Goal: Task Accomplishment & Management: Manage account settings

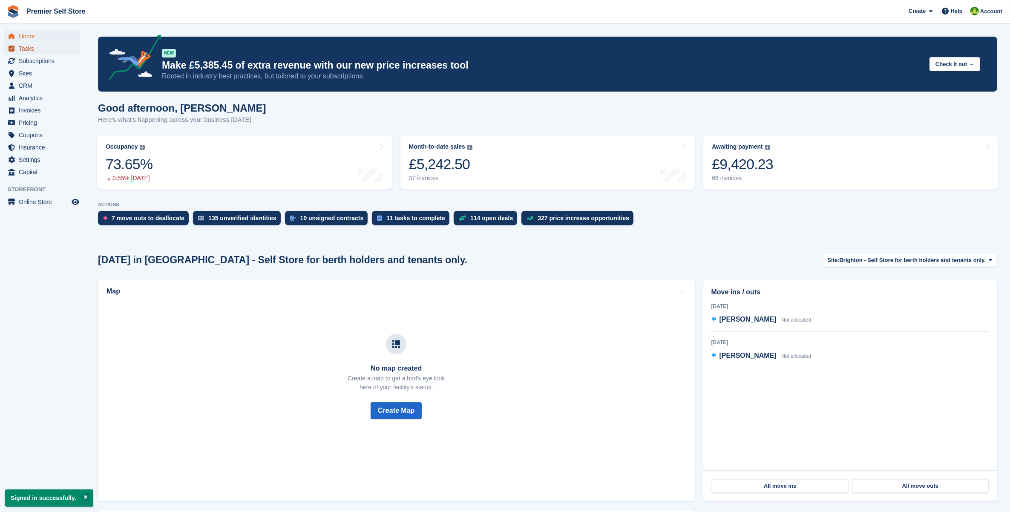
click at [46, 48] on span "Tasks" at bounding box center [44, 49] width 51 height 12
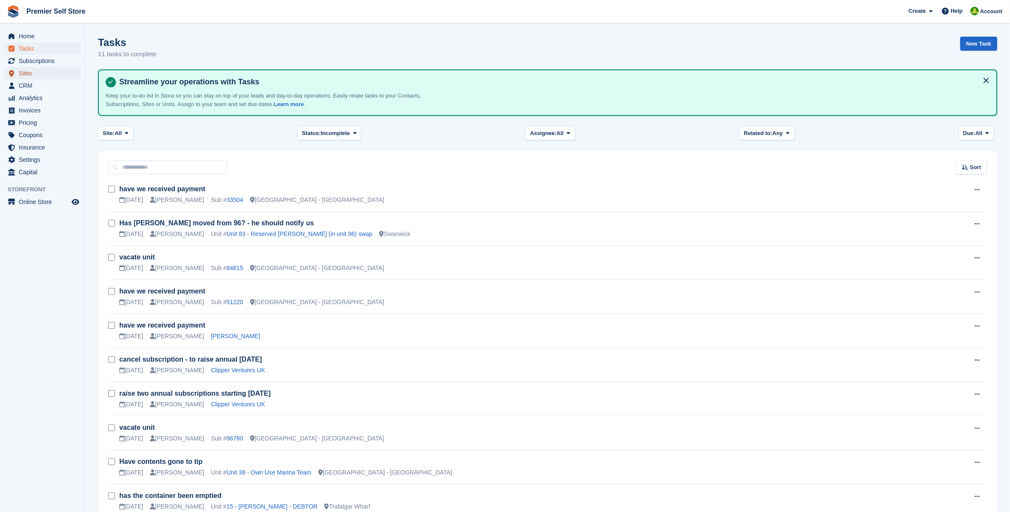
click at [32, 75] on span "Sites" at bounding box center [44, 73] width 51 height 12
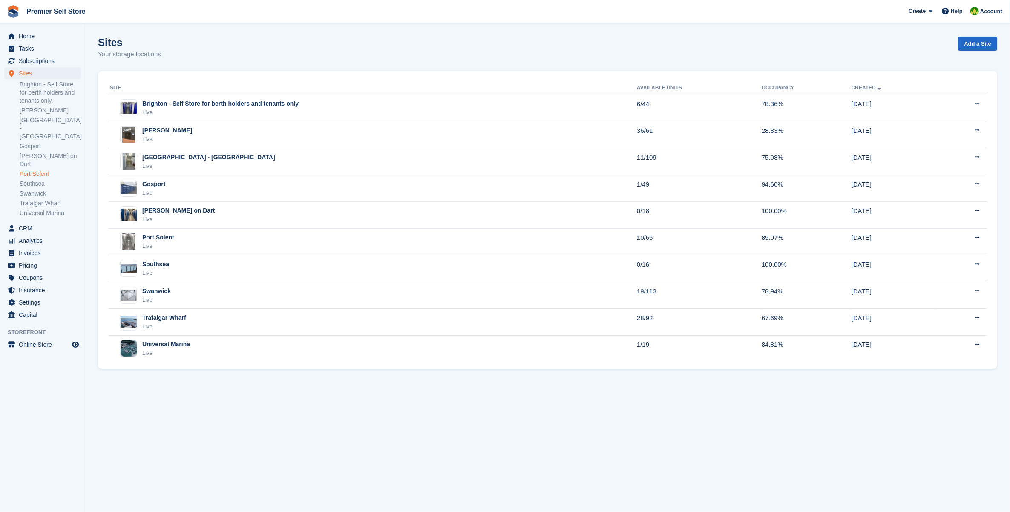
click at [35, 170] on link "Port Solent" at bounding box center [50, 174] width 61 height 8
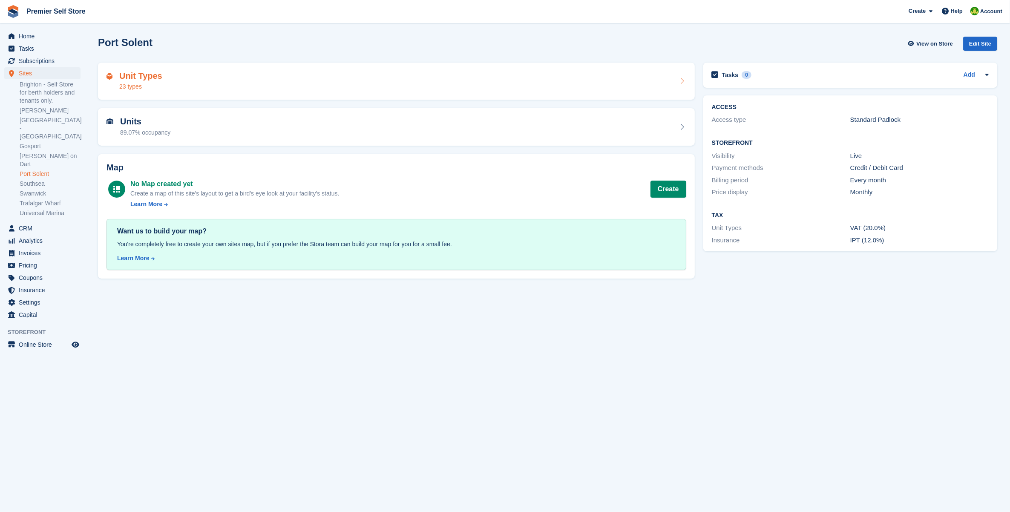
click at [161, 75] on div "Unit Types 23 types" at bounding box center [397, 81] width 580 height 20
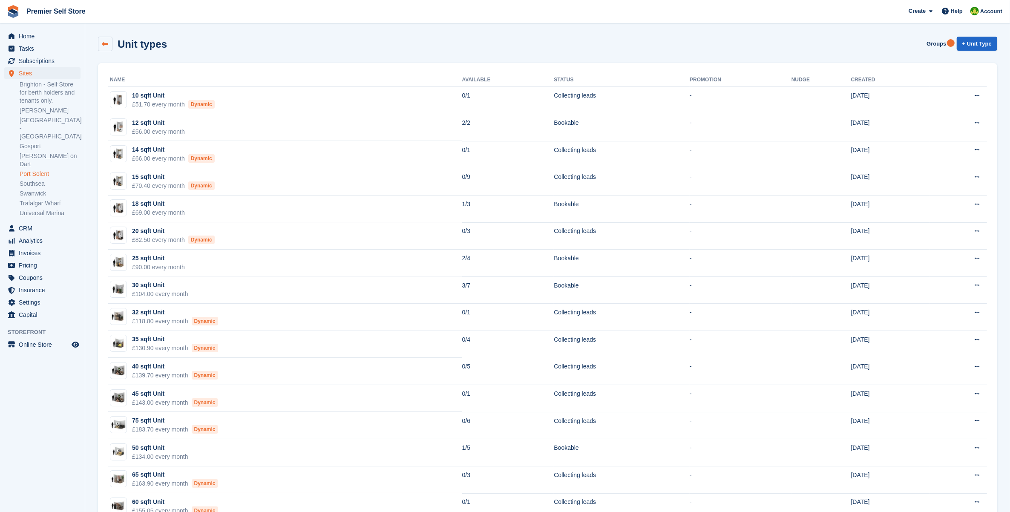
click at [101, 46] on link at bounding box center [105, 44] width 14 height 14
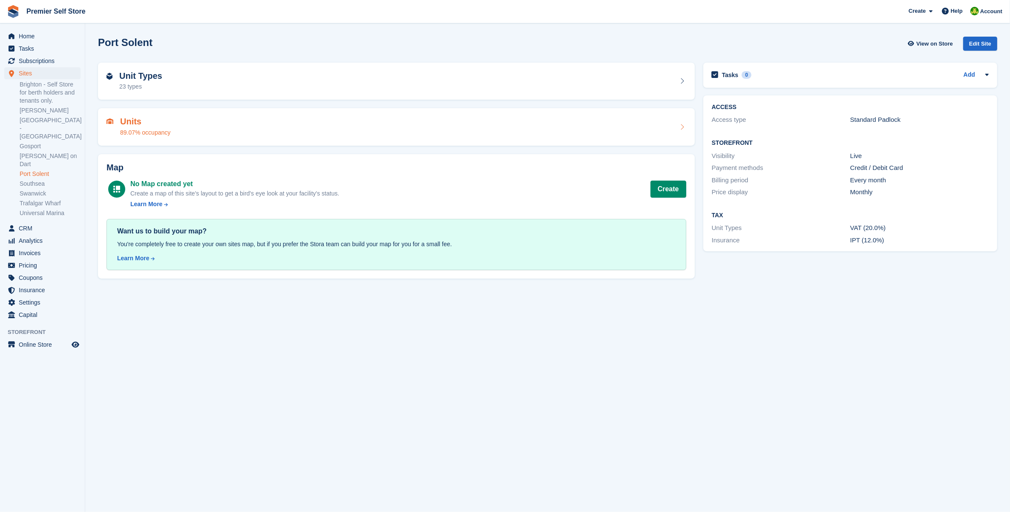
click at [133, 114] on div "Units 89.07% occupancy" at bounding box center [396, 127] width 597 height 38
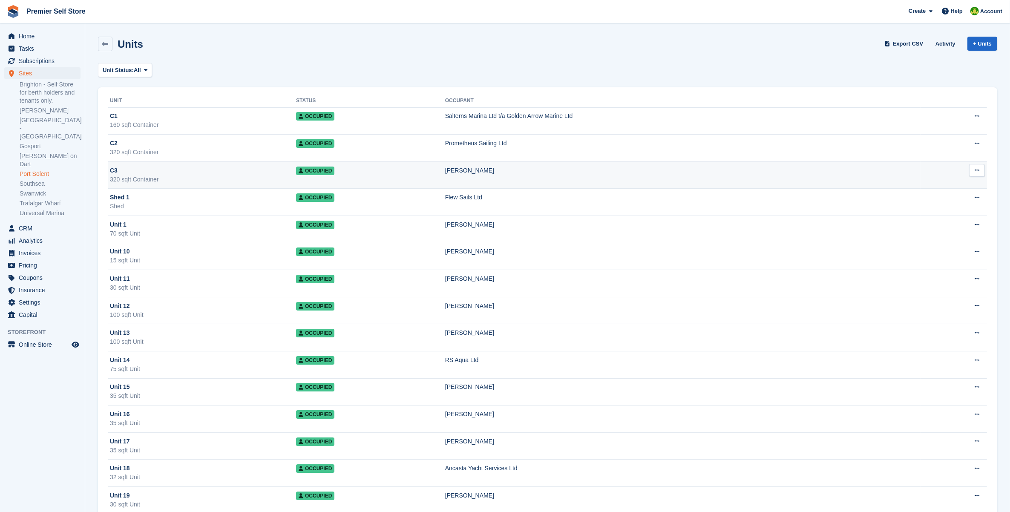
click at [432, 175] on td "Occupied" at bounding box center [370, 175] width 149 height 27
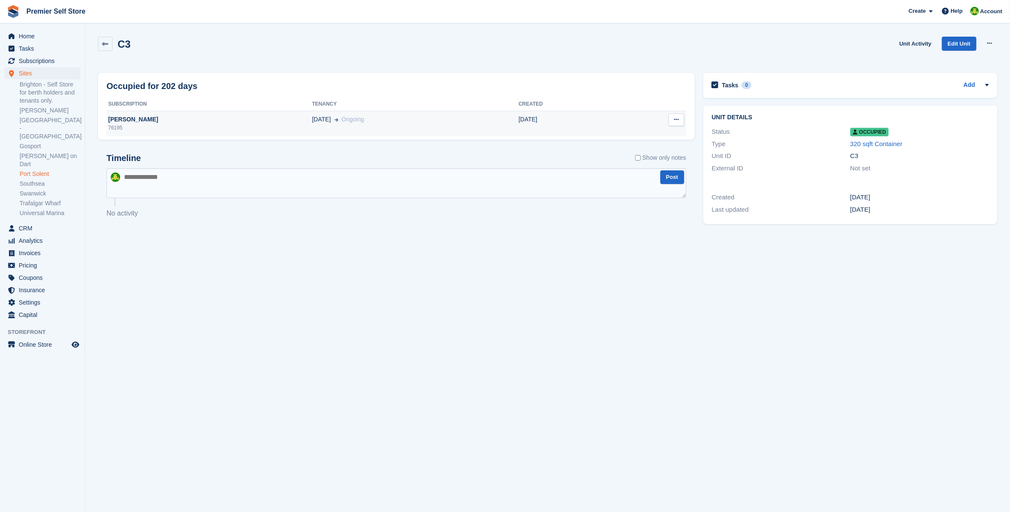
click at [117, 118] on div "[PERSON_NAME]" at bounding box center [210, 119] width 206 height 9
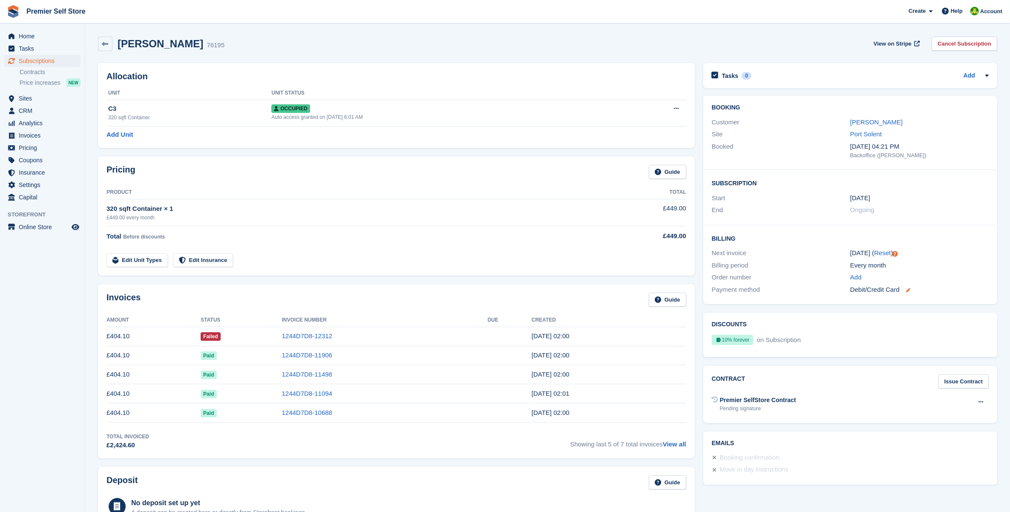
click at [909, 291] on icon at bounding box center [909, 290] width 4 height 4
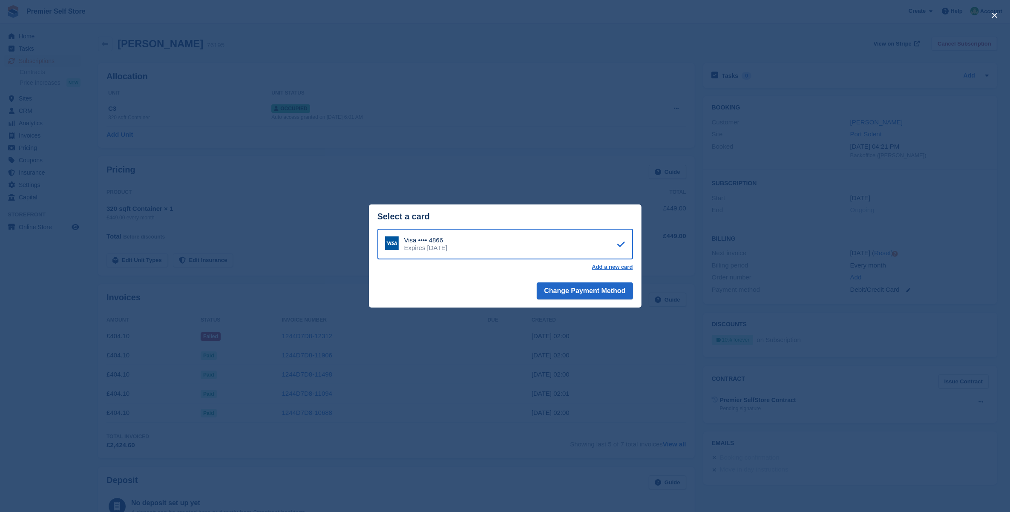
click at [482, 270] on div "Add a new card" at bounding box center [506, 267] width 256 height 7
click at [472, 275] on div "Visa •••• 4866 Expires January 2030 Add a new card" at bounding box center [505, 253] width 273 height 49
click at [608, 265] on link "Add a new card" at bounding box center [612, 267] width 41 height 7
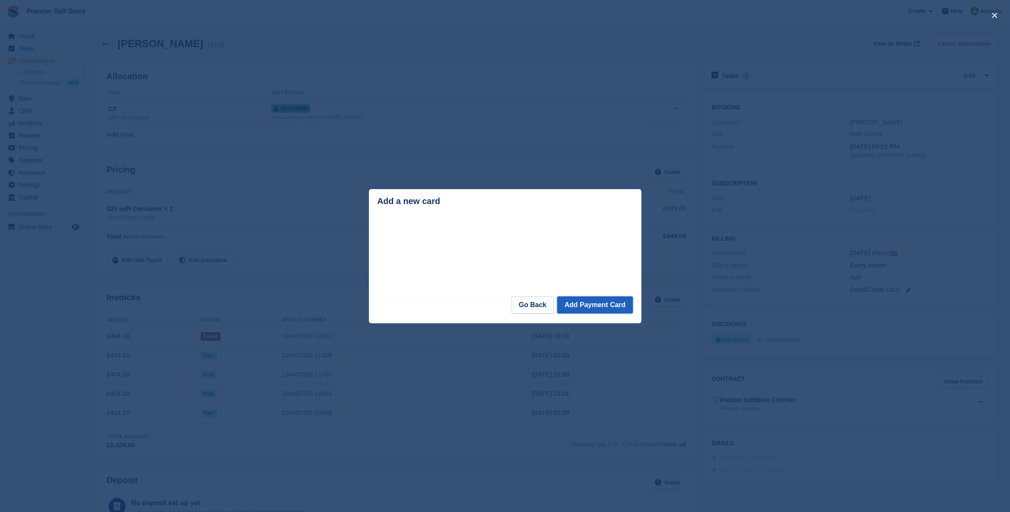
click at [618, 306] on button "Add Payment Card" at bounding box center [594, 305] width 75 height 17
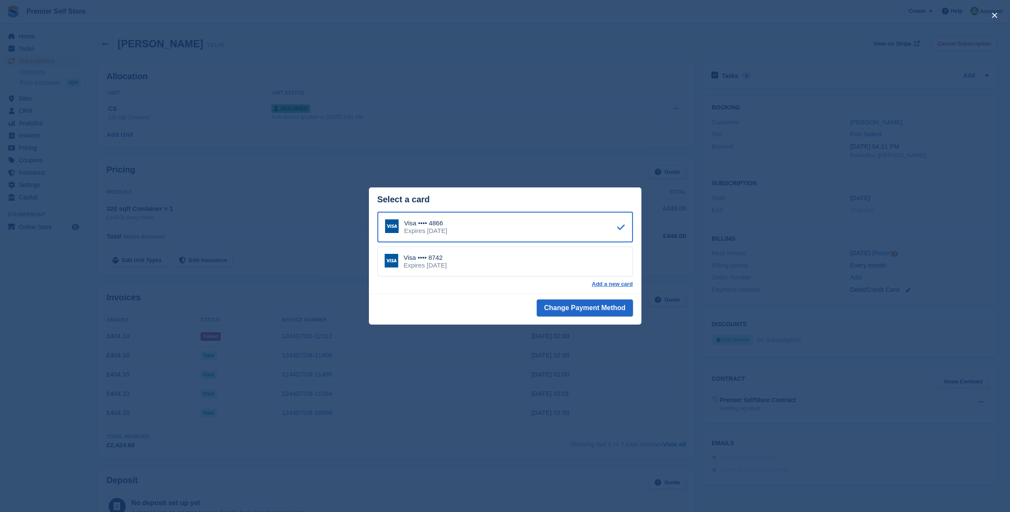
click at [513, 261] on div "Visa •••• 8742 Expires September 2030" at bounding box center [506, 262] width 256 height 30
click at [435, 236] on div "Visa •••• 4866 Expires January 2030" at bounding box center [506, 227] width 256 height 30
click at [435, 256] on div "Visa •••• 8742" at bounding box center [425, 258] width 43 height 8
click at [497, 265] on div "Visa •••• 8742 Expires September 2030" at bounding box center [506, 261] width 256 height 31
click at [552, 302] on button "Change Payment Method" at bounding box center [585, 308] width 96 height 17
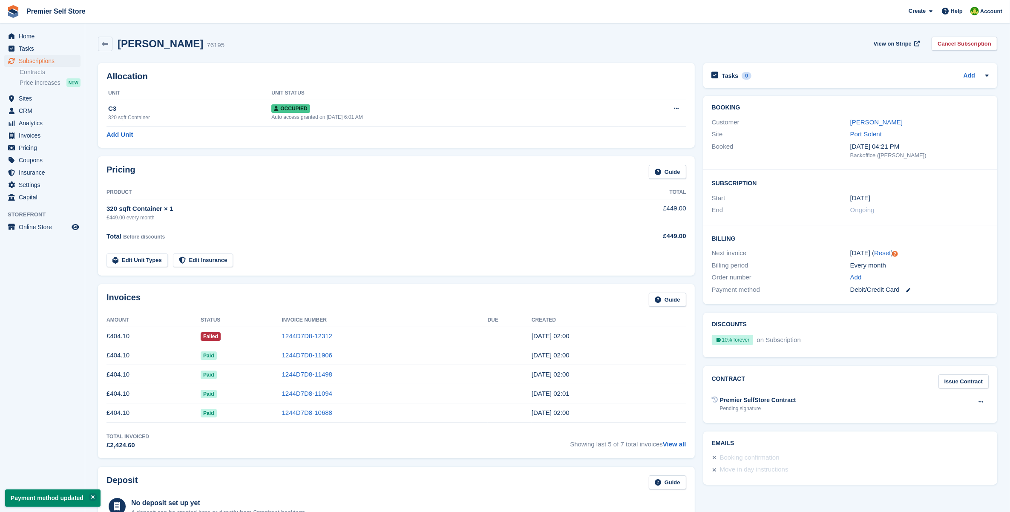
drag, startPoint x: 589, startPoint y: 335, endPoint x: 185, endPoint y: 333, distance: 403.6
click at [185, 333] on tr "£404.10 Failed 1244D7D8-12312 [DATE] 02:00" at bounding box center [397, 336] width 580 height 19
drag, startPoint x: 185, startPoint y: 333, endPoint x: 245, endPoint y: 308, distance: 64.7
click at [245, 308] on div "Invoices Guide" at bounding box center [397, 302] width 580 height 19
click at [112, 41] on link at bounding box center [105, 44] width 14 height 14
